Goal: Transaction & Acquisition: Purchase product/service

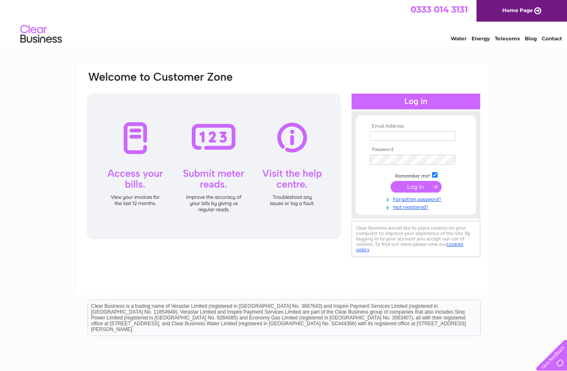
click at [433, 136] on input "text" at bounding box center [413, 135] width 86 height 9
type input "marydoherty64@hotmail.co.uk"
click at [425, 190] on input "submit" at bounding box center [416, 187] width 51 height 12
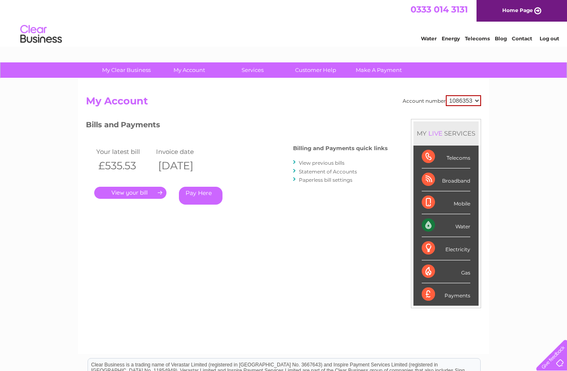
click at [208, 198] on link "Pay Here" at bounding box center [201, 196] width 44 height 18
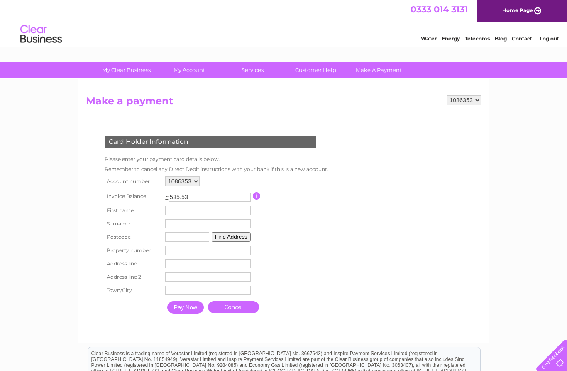
click at [215, 211] on input "text" at bounding box center [208, 210] width 86 height 9
type input "Mary"
click at [195, 229] on input "text" at bounding box center [209, 224] width 86 height 9
type input "doherty"
click at [189, 242] on input "text" at bounding box center [188, 237] width 44 height 9
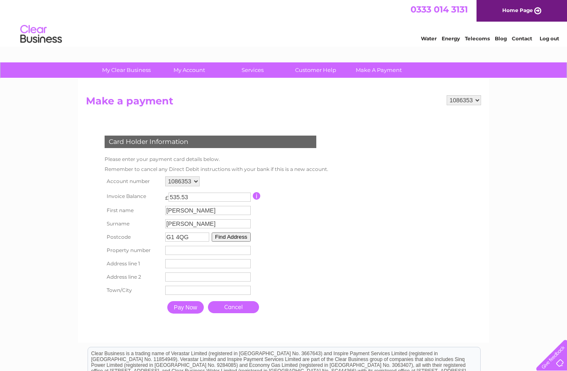
type input "G1 4QG"
click at [179, 255] on input "number" at bounding box center [208, 250] width 86 height 9
type input "42"
click at [213, 278] on input "text" at bounding box center [208, 276] width 86 height 9
click at [207, 268] on input "text" at bounding box center [209, 263] width 86 height 9
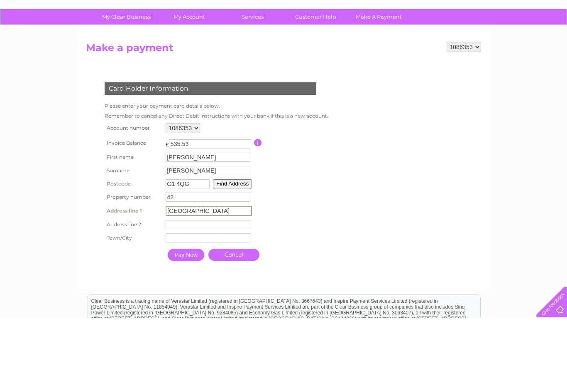
scroll to position [4, 0]
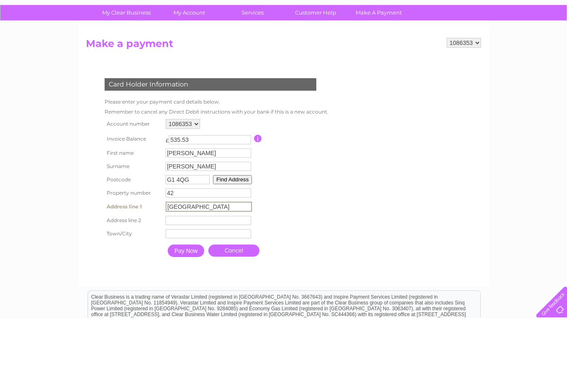
type input "Jamaica street"
click at [194, 282] on input "text" at bounding box center [209, 286] width 86 height 9
type input "glasgow"
click at [191, 297] on input "Pay Now" at bounding box center [186, 303] width 37 height 12
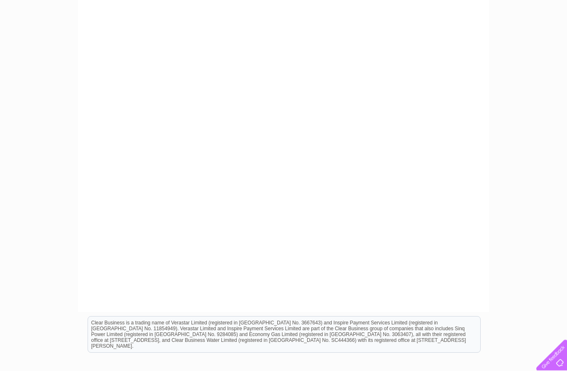
scroll to position [191, 0]
